Goal: Transaction & Acquisition: Obtain resource

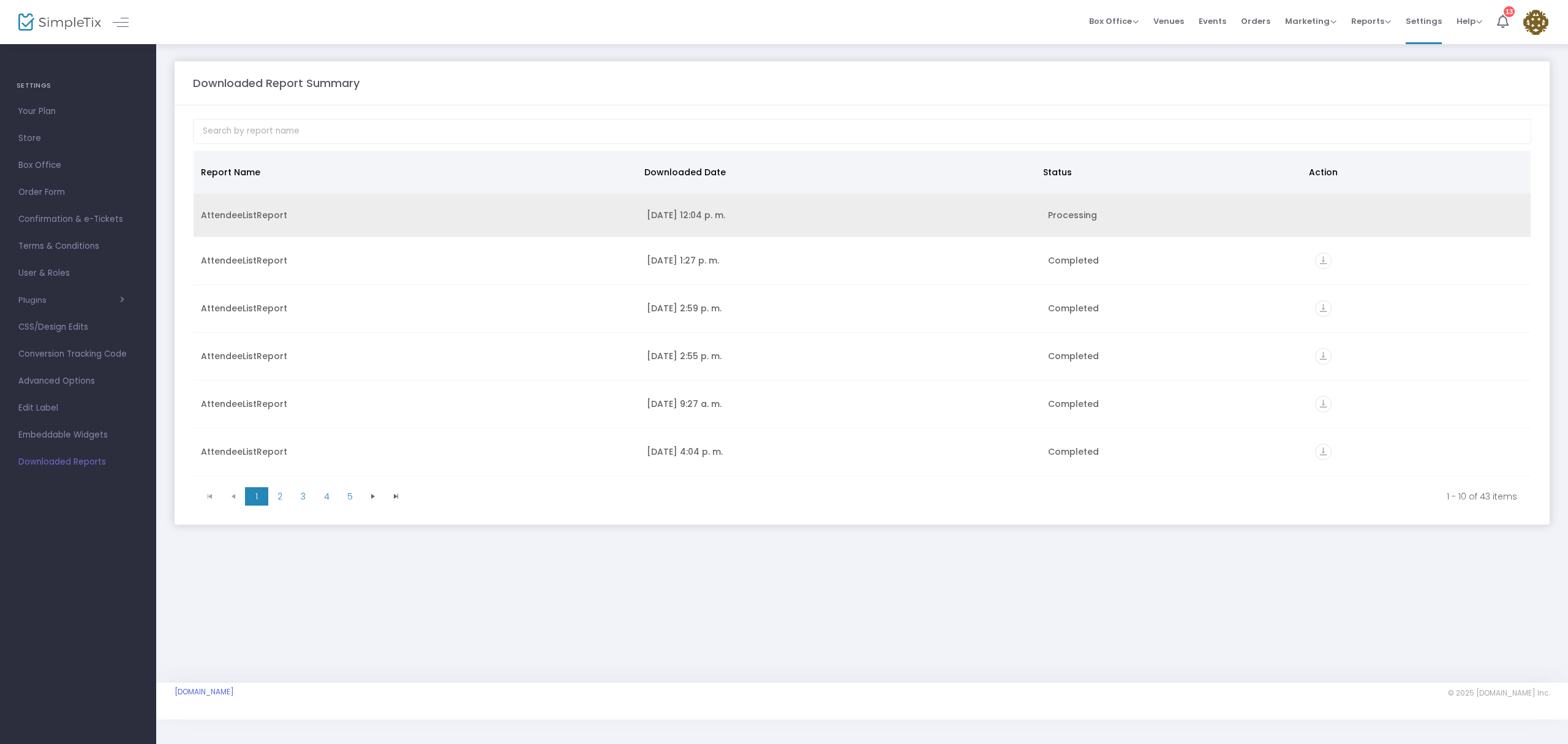
click at [1106, 221] on div "Processing" at bounding box center [1175, 214] width 253 height 12
click at [1079, 219] on div "Processing" at bounding box center [1175, 214] width 253 height 12
click at [1317, 209] on td "Data table" at bounding box center [1419, 215] width 223 height 44
click at [1086, 213] on div "Processing" at bounding box center [1175, 214] width 253 height 12
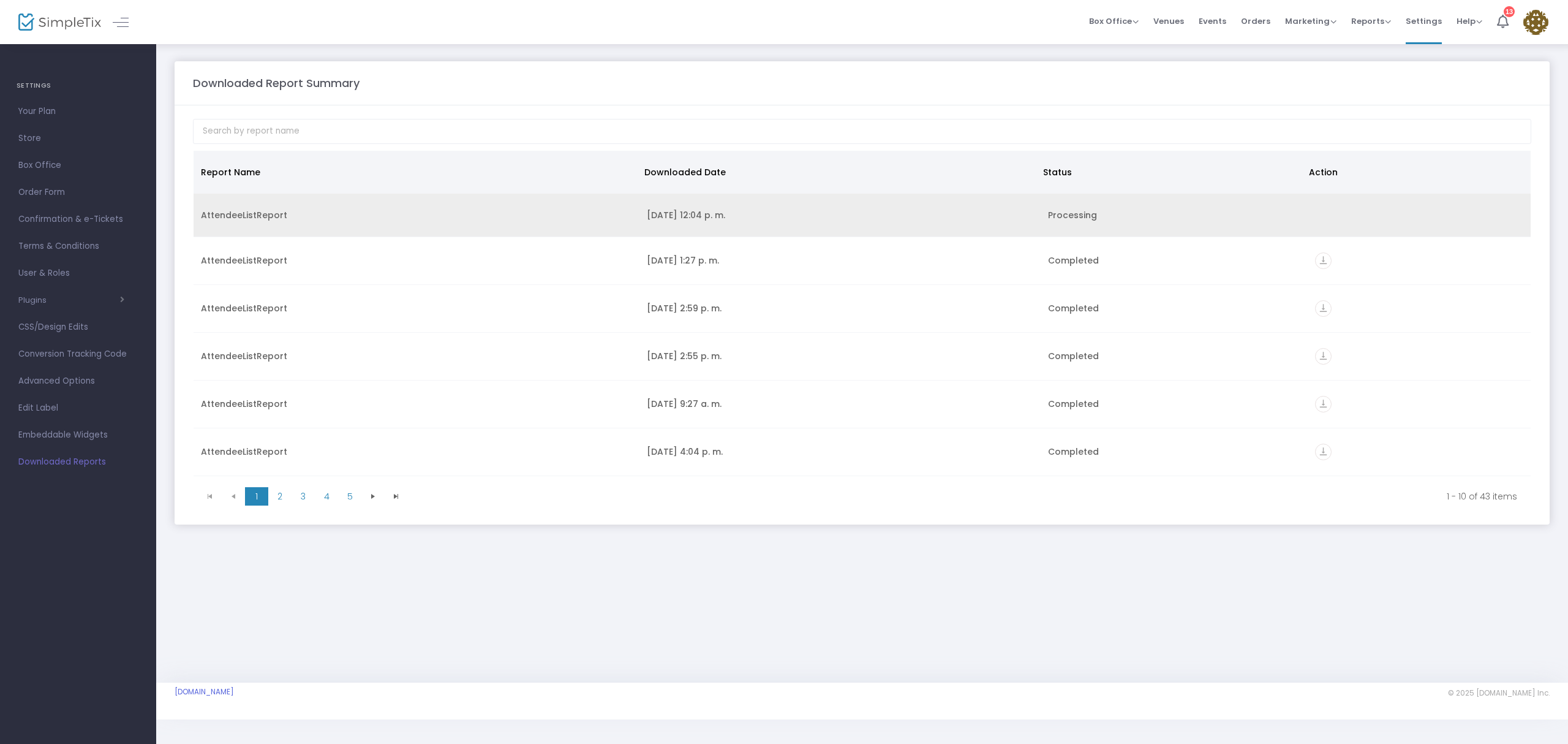
click at [778, 213] on div "[DATE] 12:04 p. m." at bounding box center [840, 214] width 387 height 12
click at [1069, 219] on div "Processing" at bounding box center [1175, 214] width 253 height 12
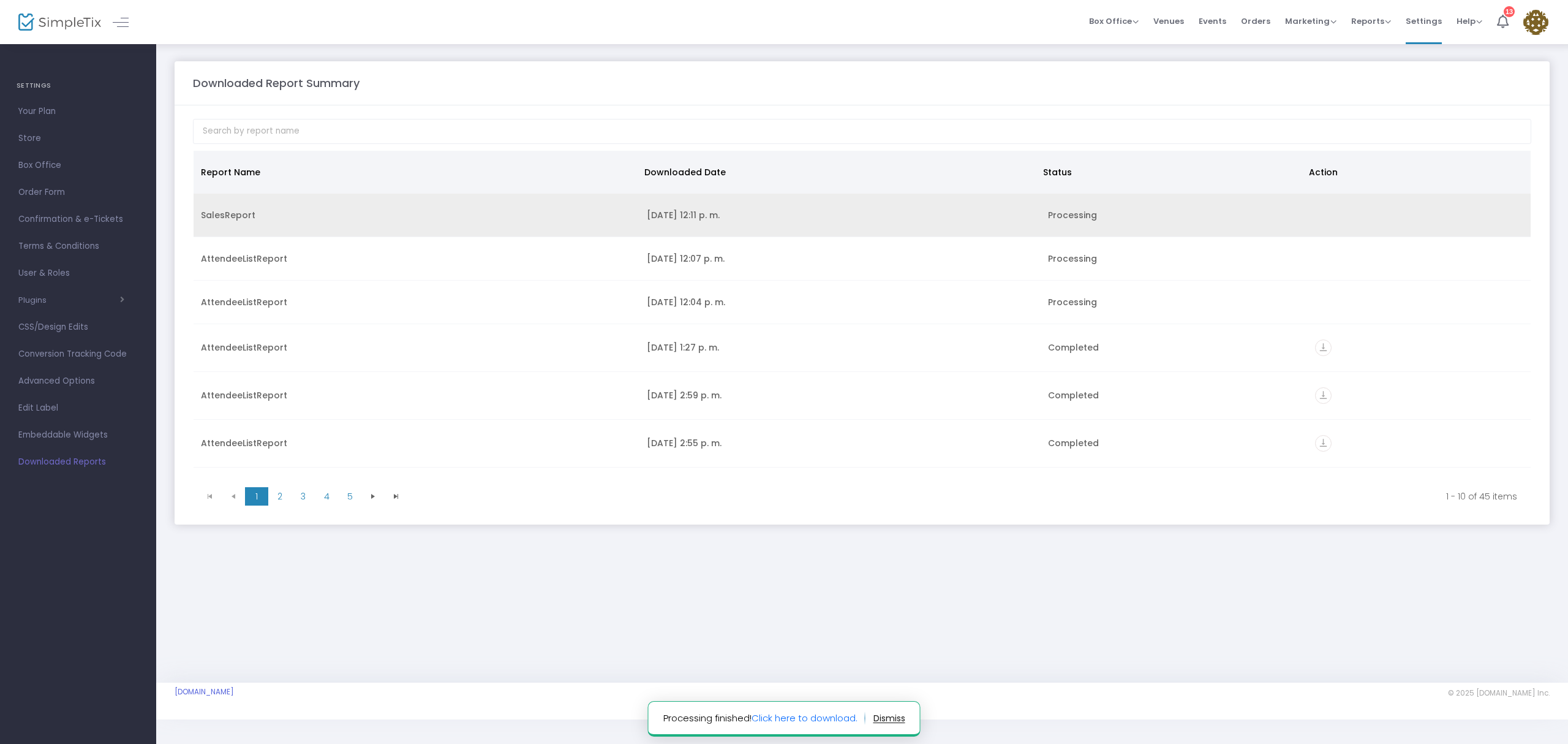
click at [1067, 218] on div "Processing" at bounding box center [1175, 214] width 253 height 12
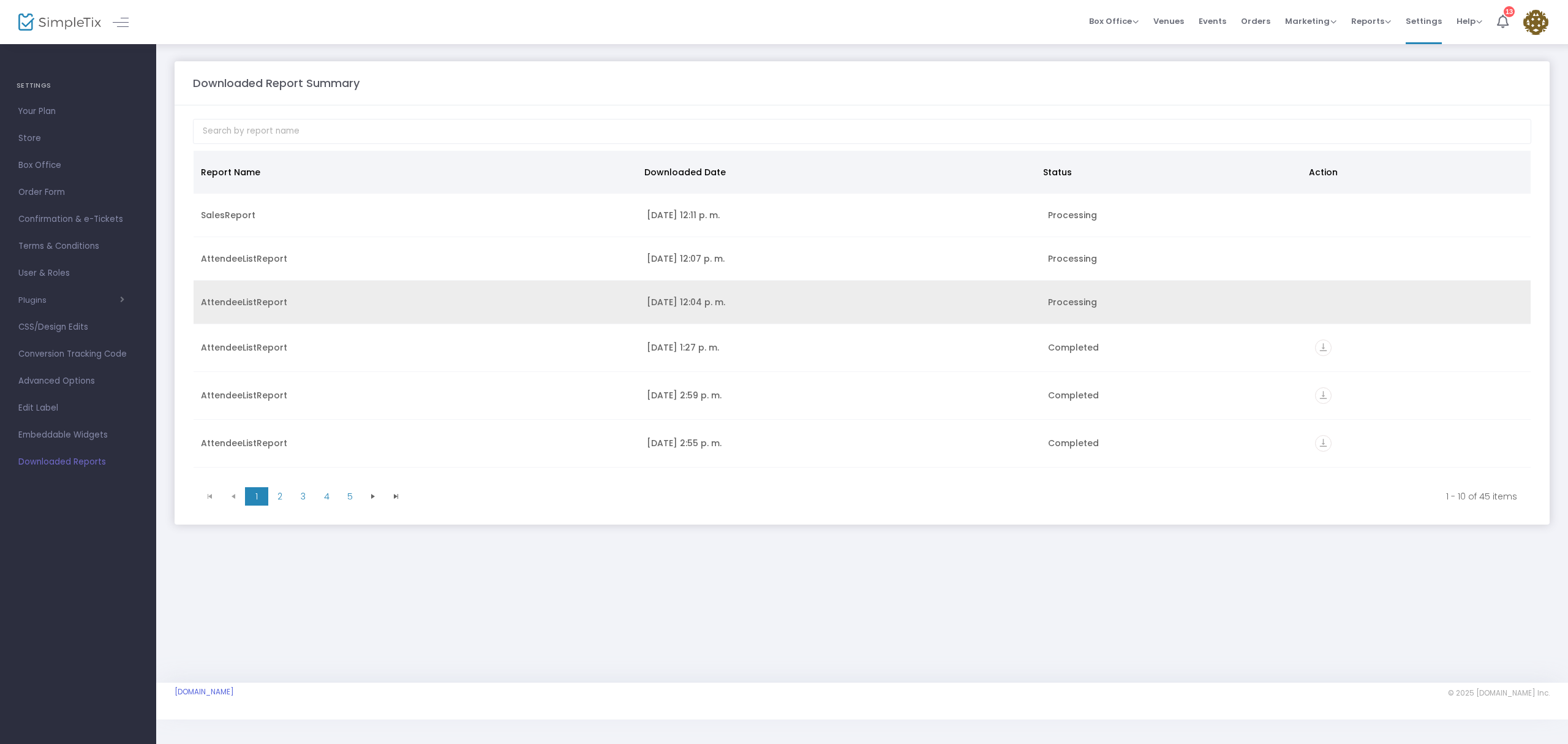
click at [227, 314] on td "AttendeeListReport" at bounding box center [416, 302] width 446 height 44
